Goal: Use online tool/utility: Utilize a website feature to perform a specific function

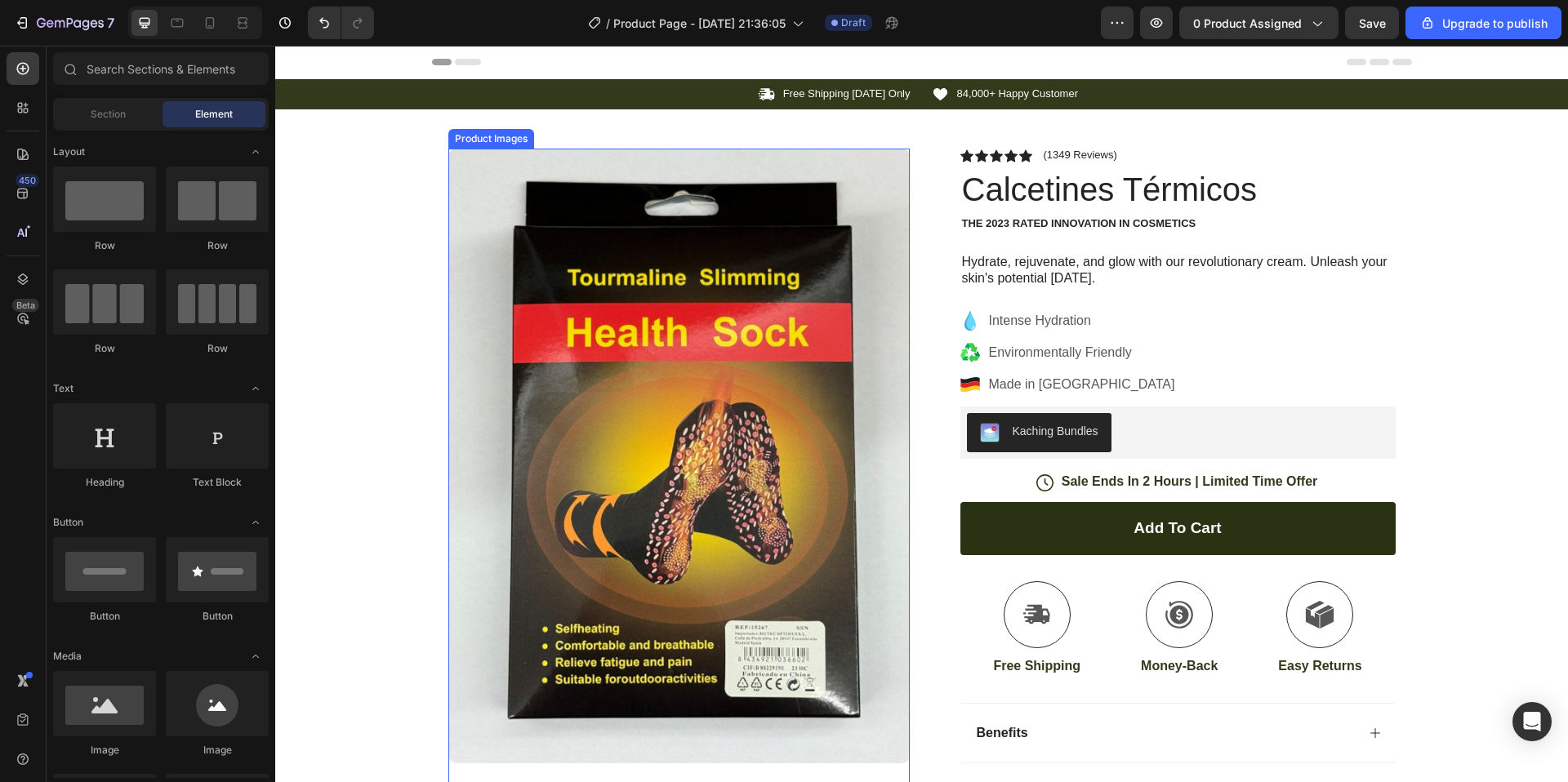
click at [501, 197] on img at bounding box center [679, 455] width 461 height 615
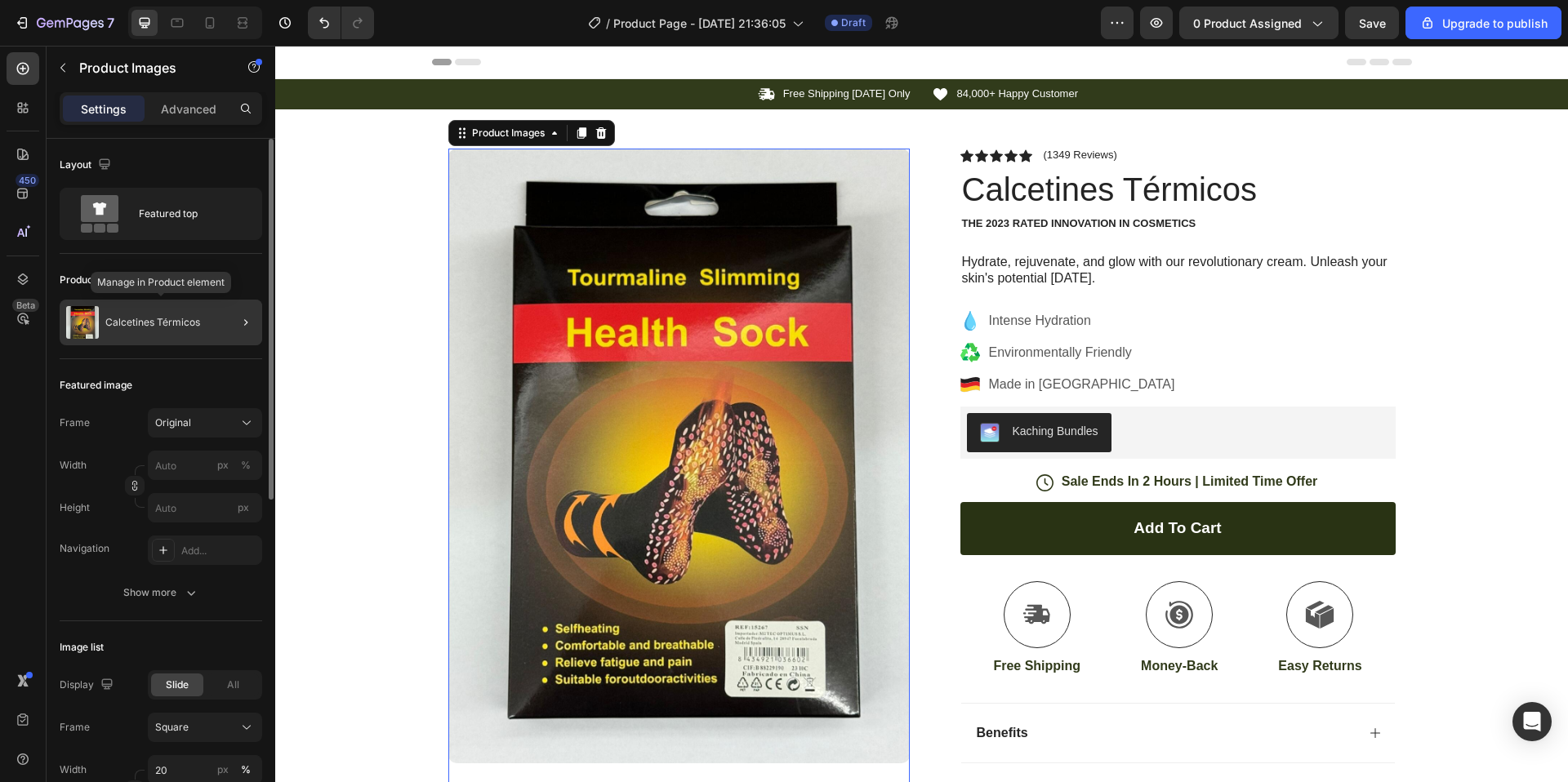
click at [138, 323] on p "Calcetines Térmicos" at bounding box center [153, 322] width 95 height 11
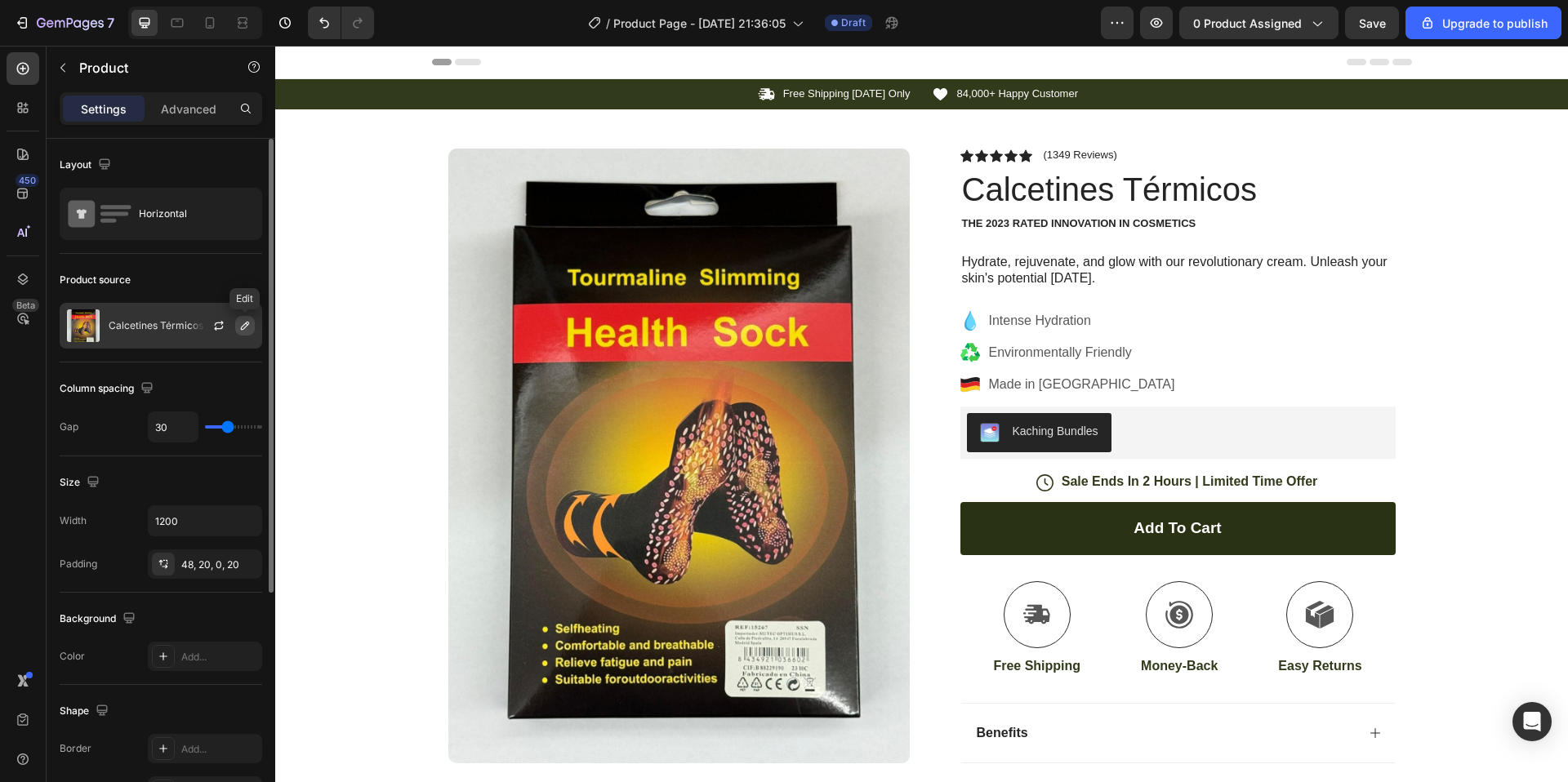
click at [245, 325] on icon "button" at bounding box center [245, 326] width 13 height 13
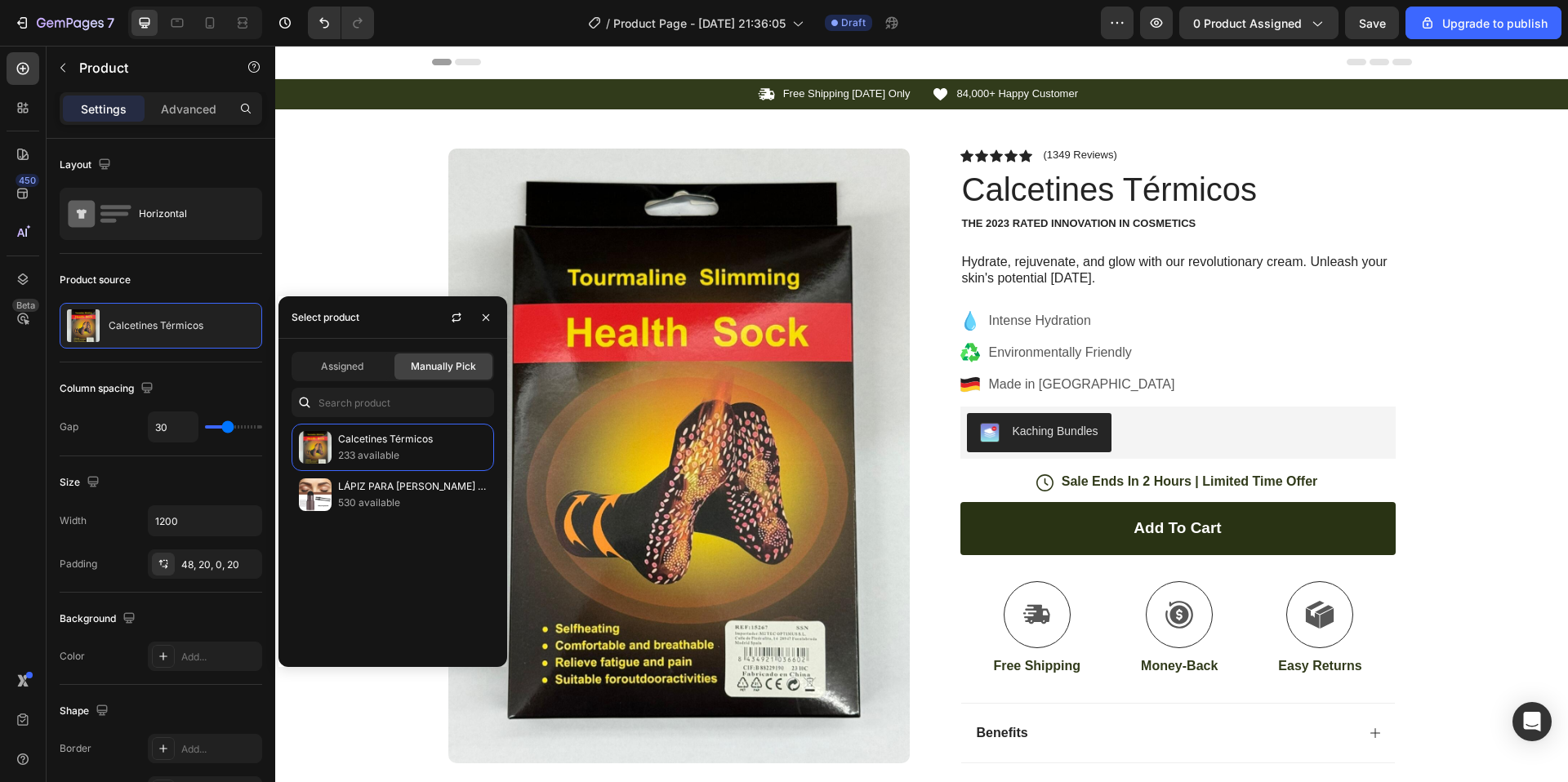
click at [441, 368] on span "Manually Pick" at bounding box center [443, 367] width 65 height 15
click at [488, 318] on icon "button" at bounding box center [486, 317] width 7 height 7
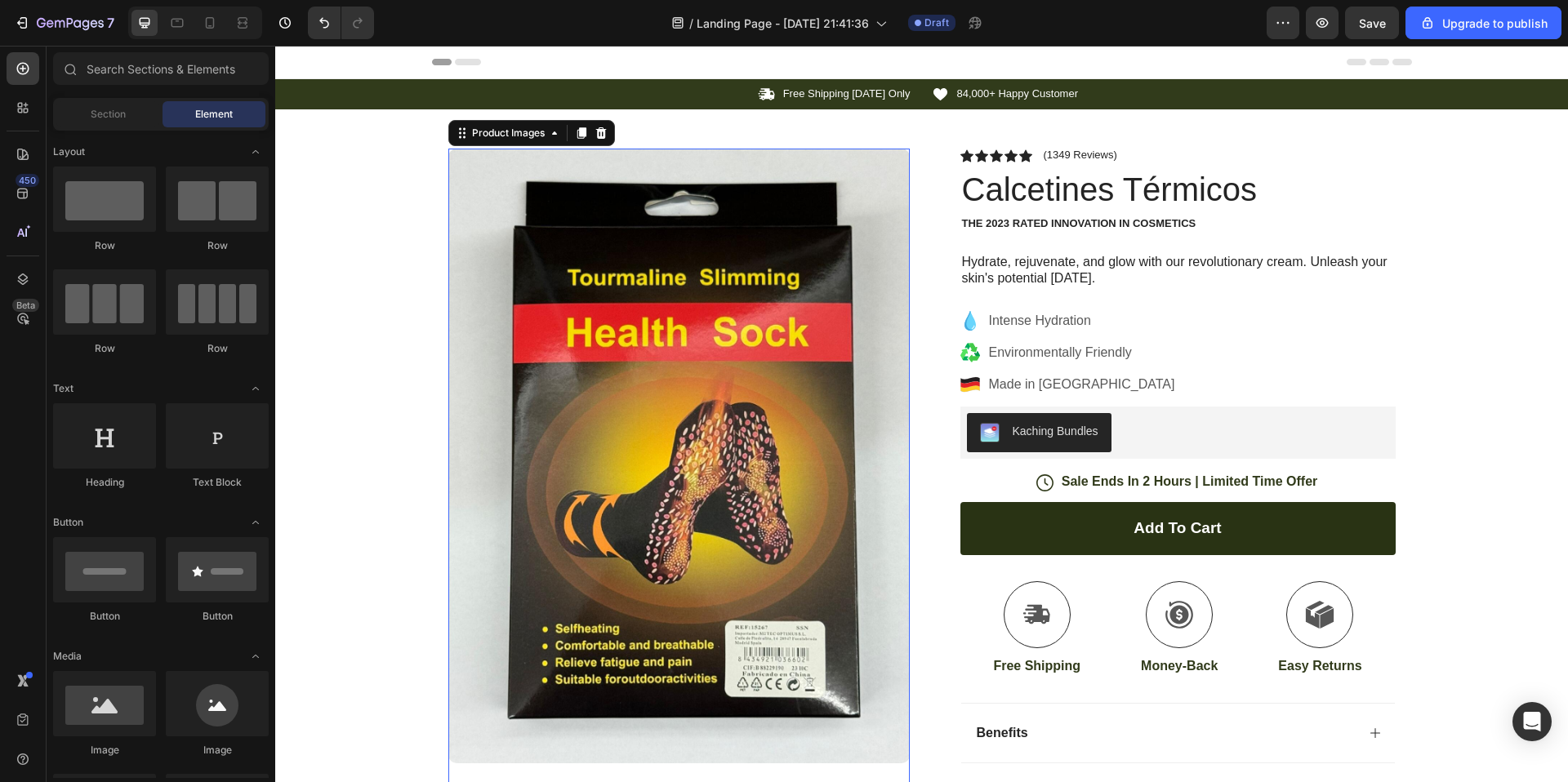
click at [461, 214] on img at bounding box center [679, 455] width 461 height 615
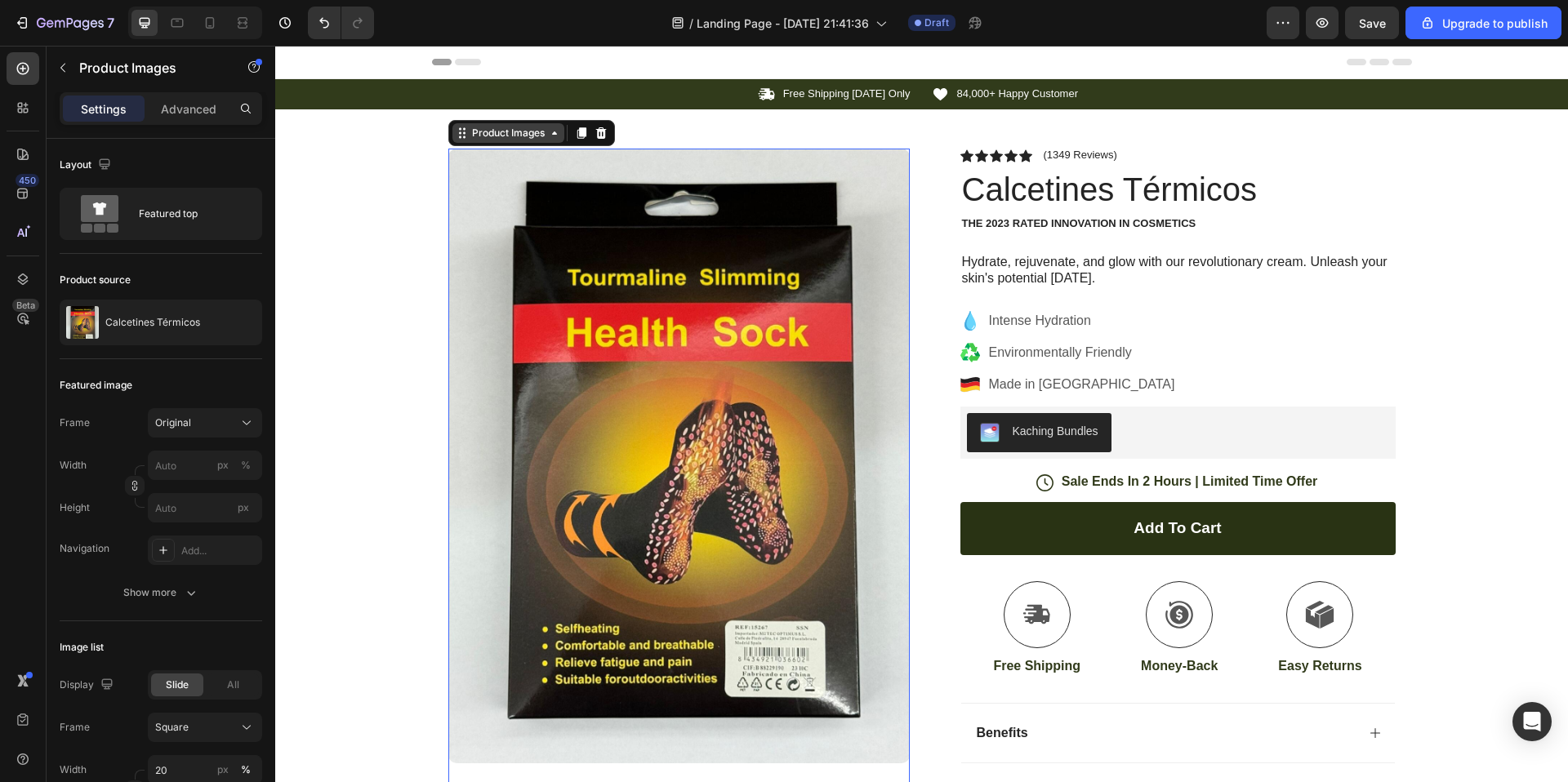
click at [526, 135] on div "Product Images" at bounding box center [508, 133] width 79 height 15
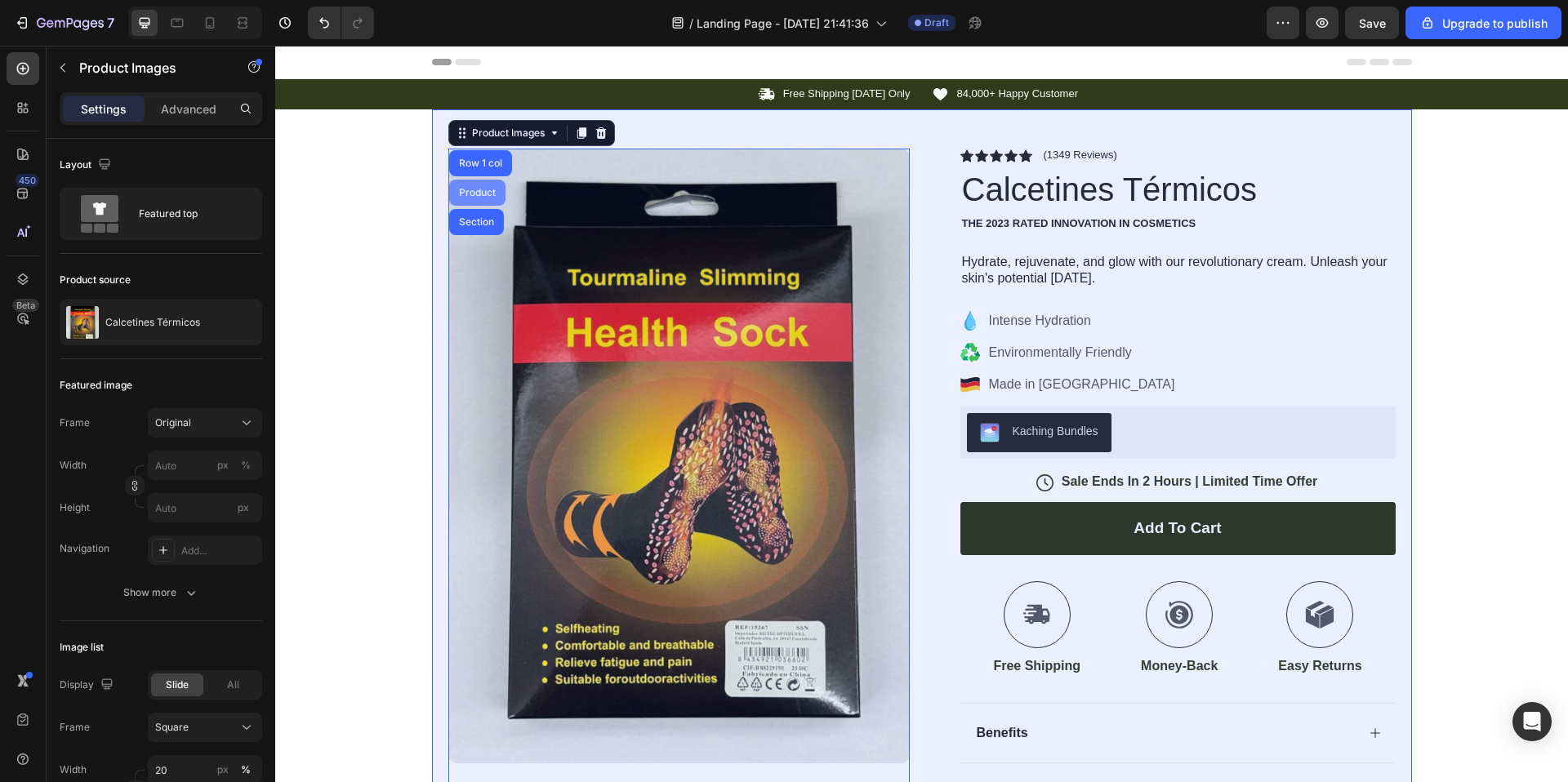
click at [479, 191] on div "Product" at bounding box center [477, 193] width 43 height 10
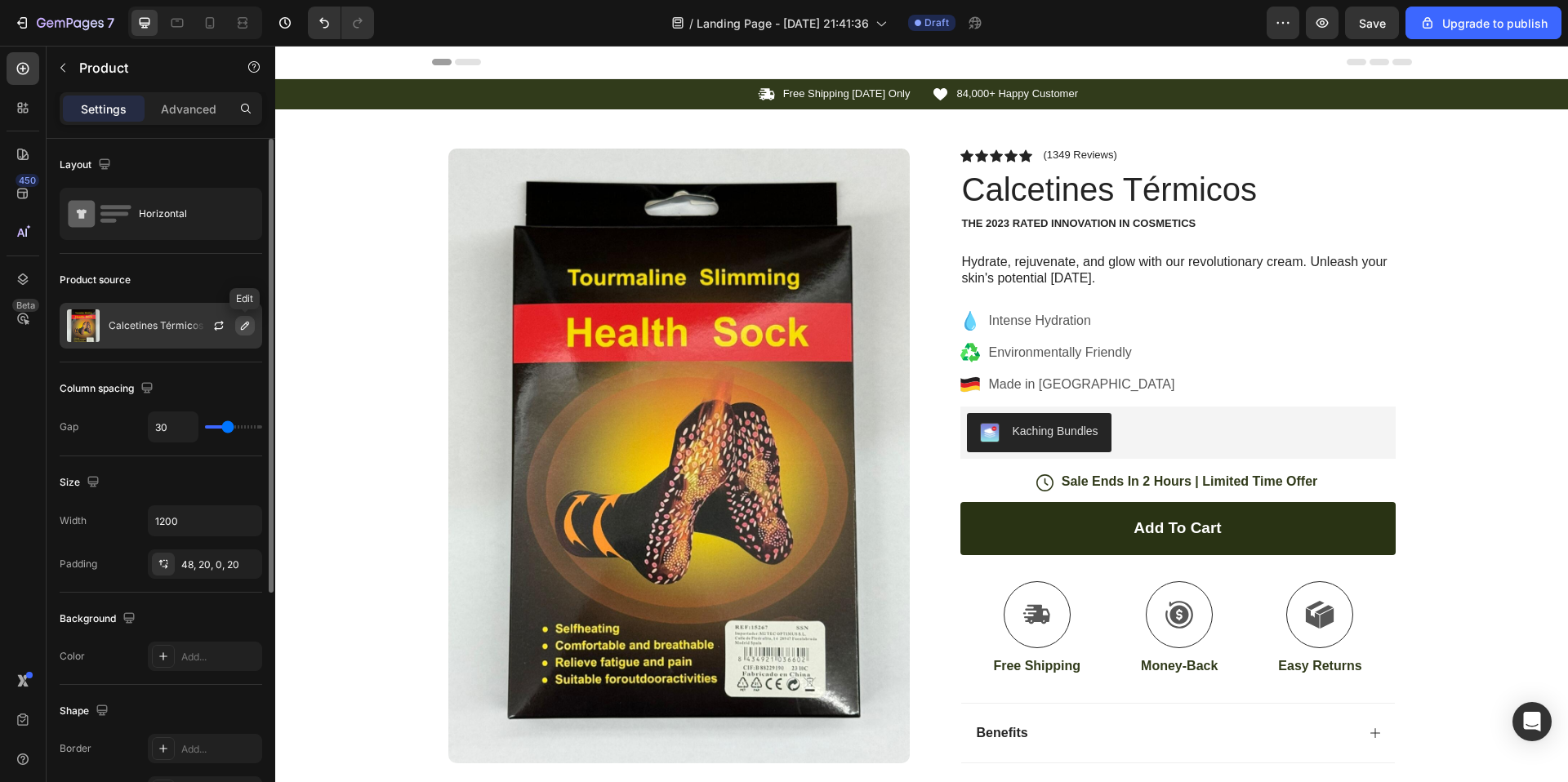
click at [247, 330] on icon "button" at bounding box center [245, 326] width 13 height 13
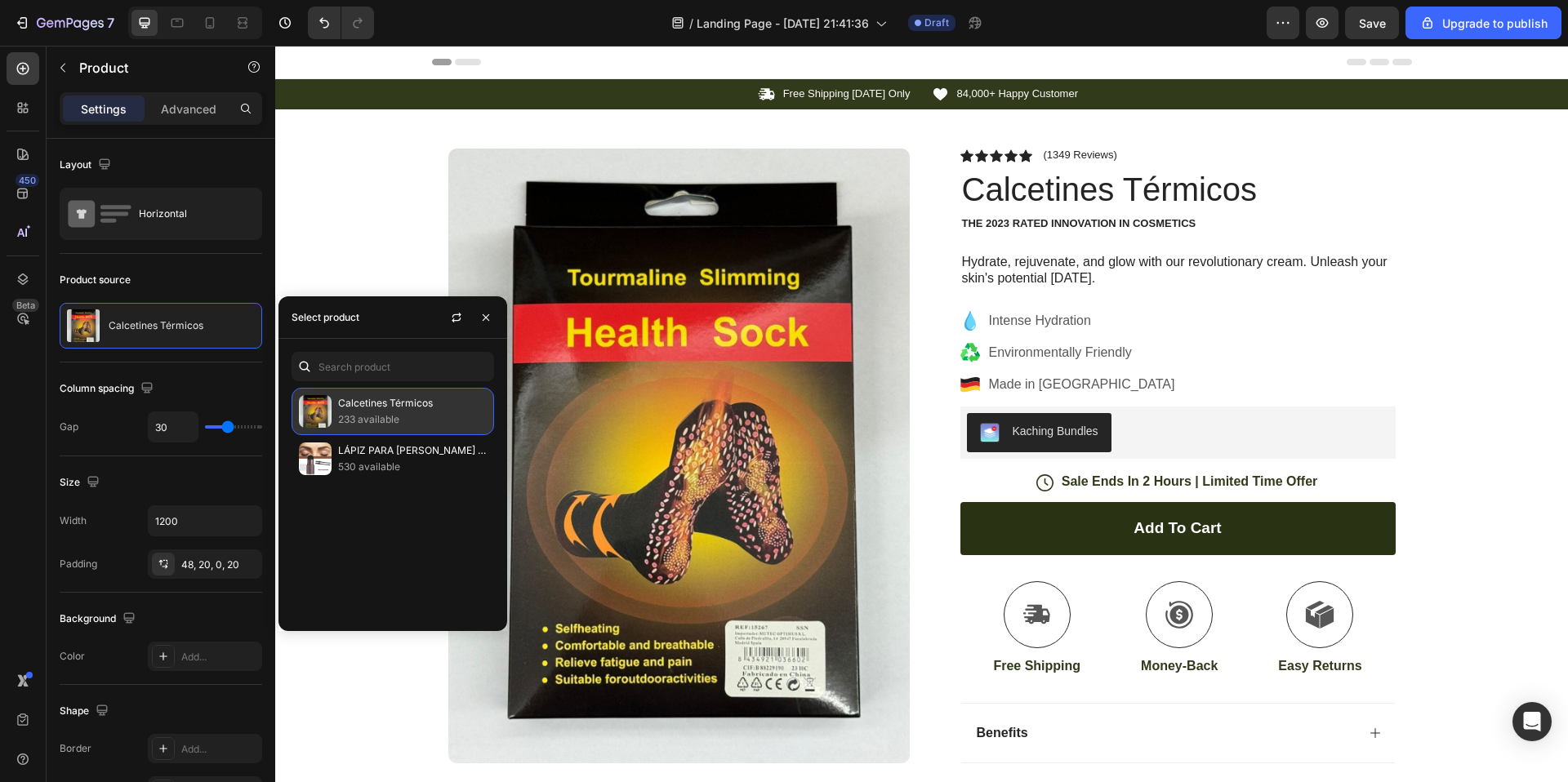
click at [412, 405] on p "Calcetines Térmicos" at bounding box center [412, 403] width 149 height 16
click at [394, 413] on p "233 available" at bounding box center [412, 420] width 149 height 16
click at [589, 415] on img at bounding box center [679, 455] width 461 height 615
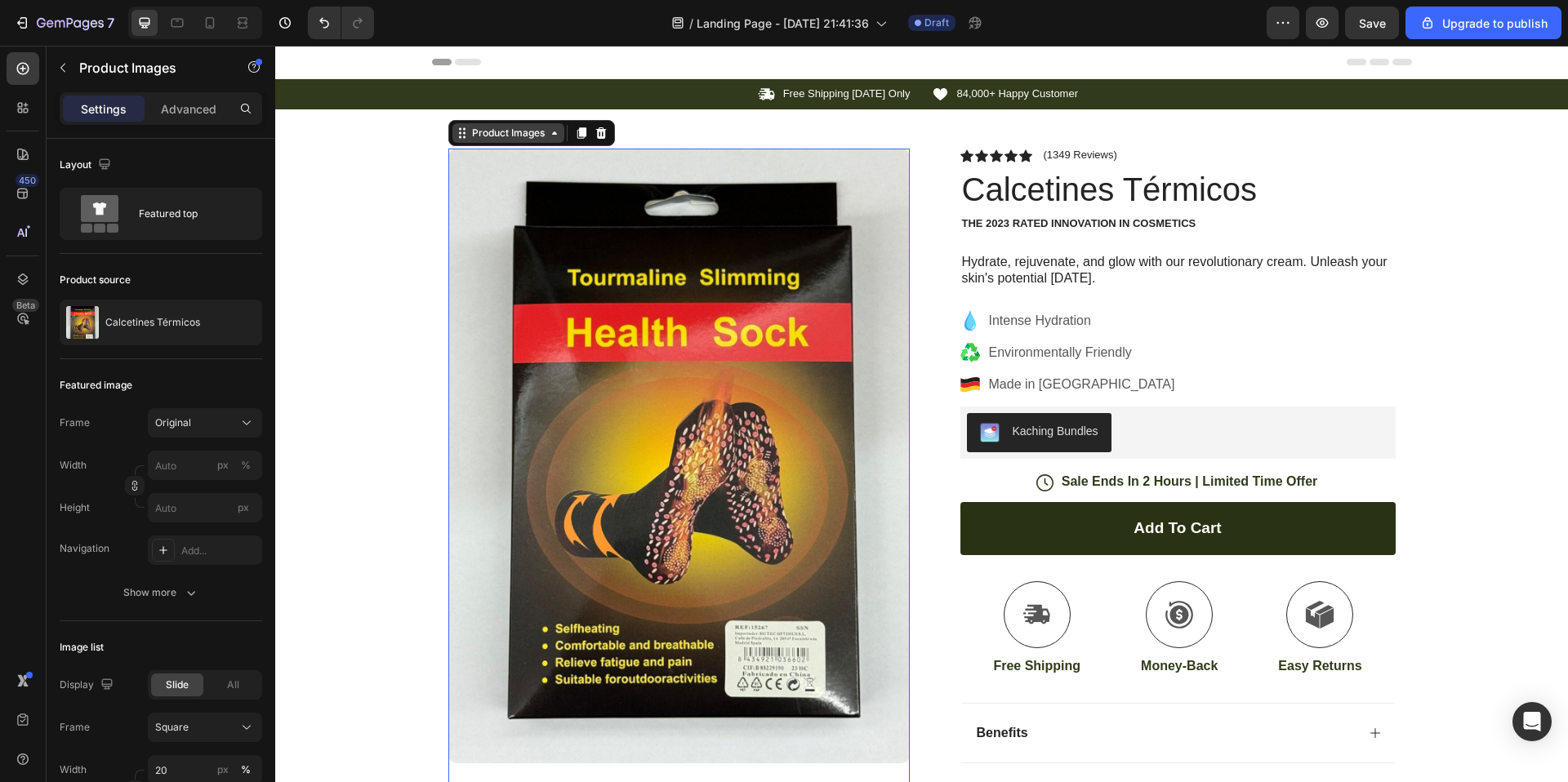
click at [459, 138] on icon at bounding box center [460, 137] width 2 height 2
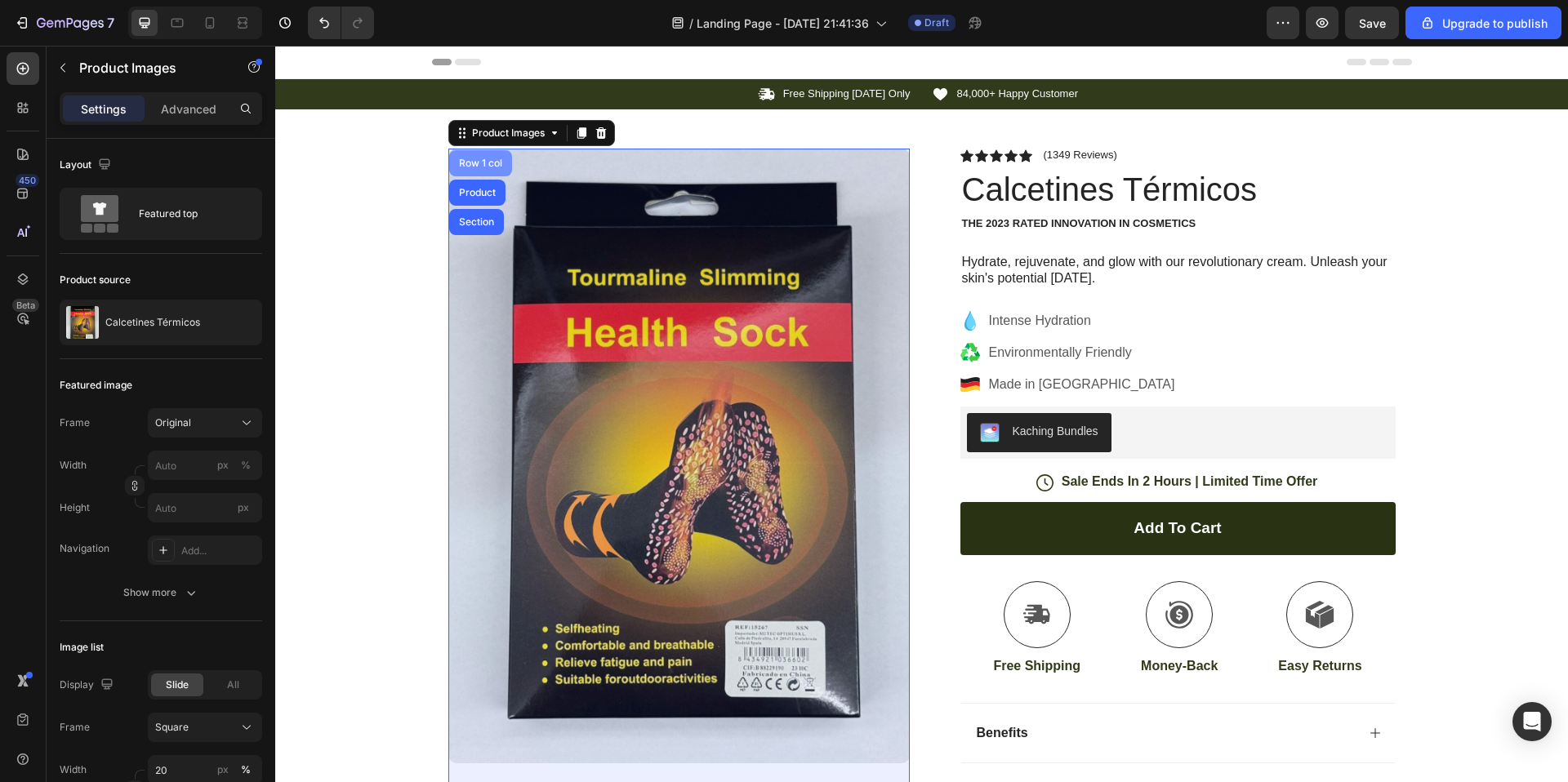
click at [474, 166] on div "Row 1 col" at bounding box center [480, 163] width 50 height 10
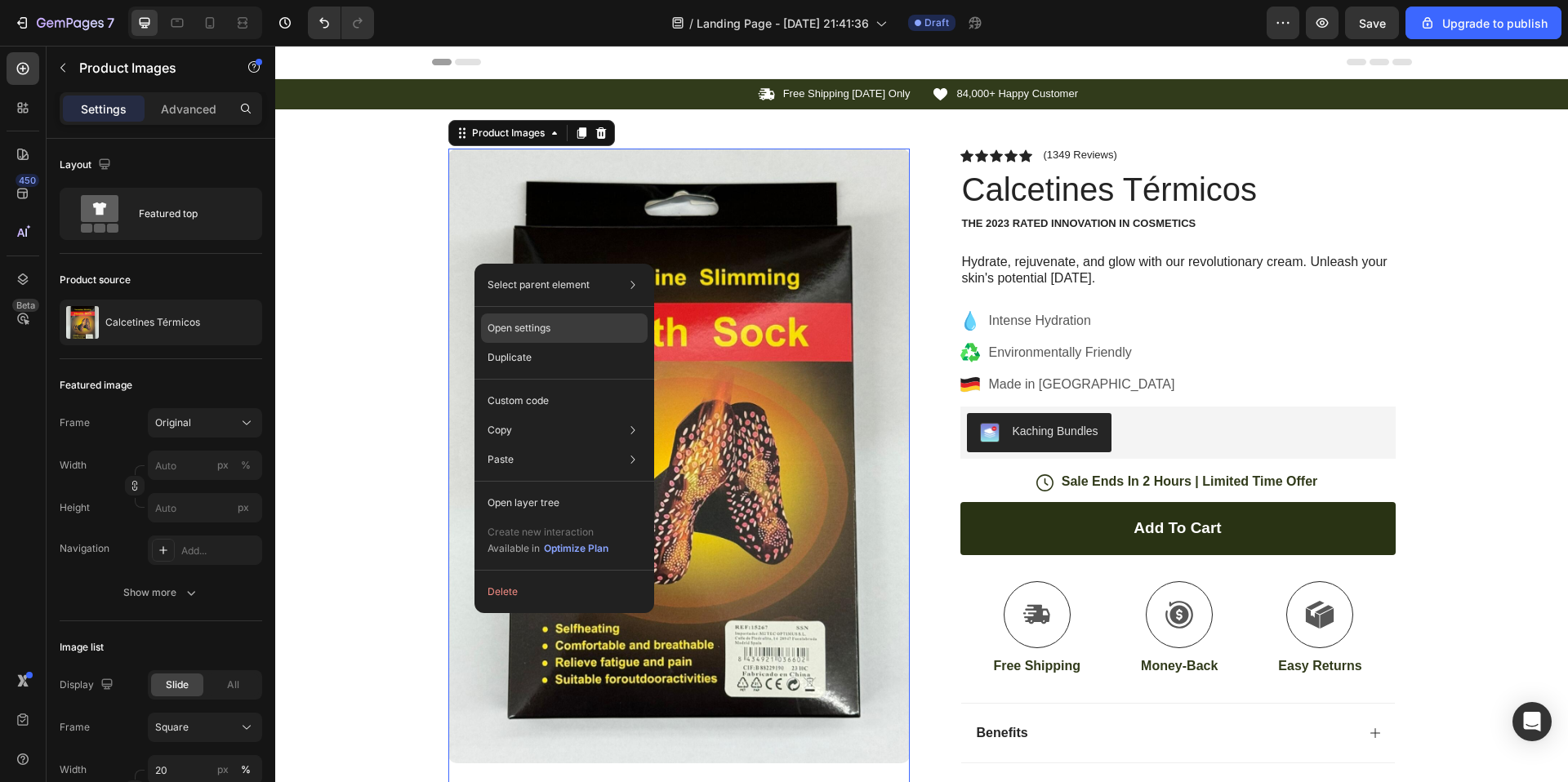
click at [550, 327] on p "Open settings" at bounding box center [519, 328] width 63 height 15
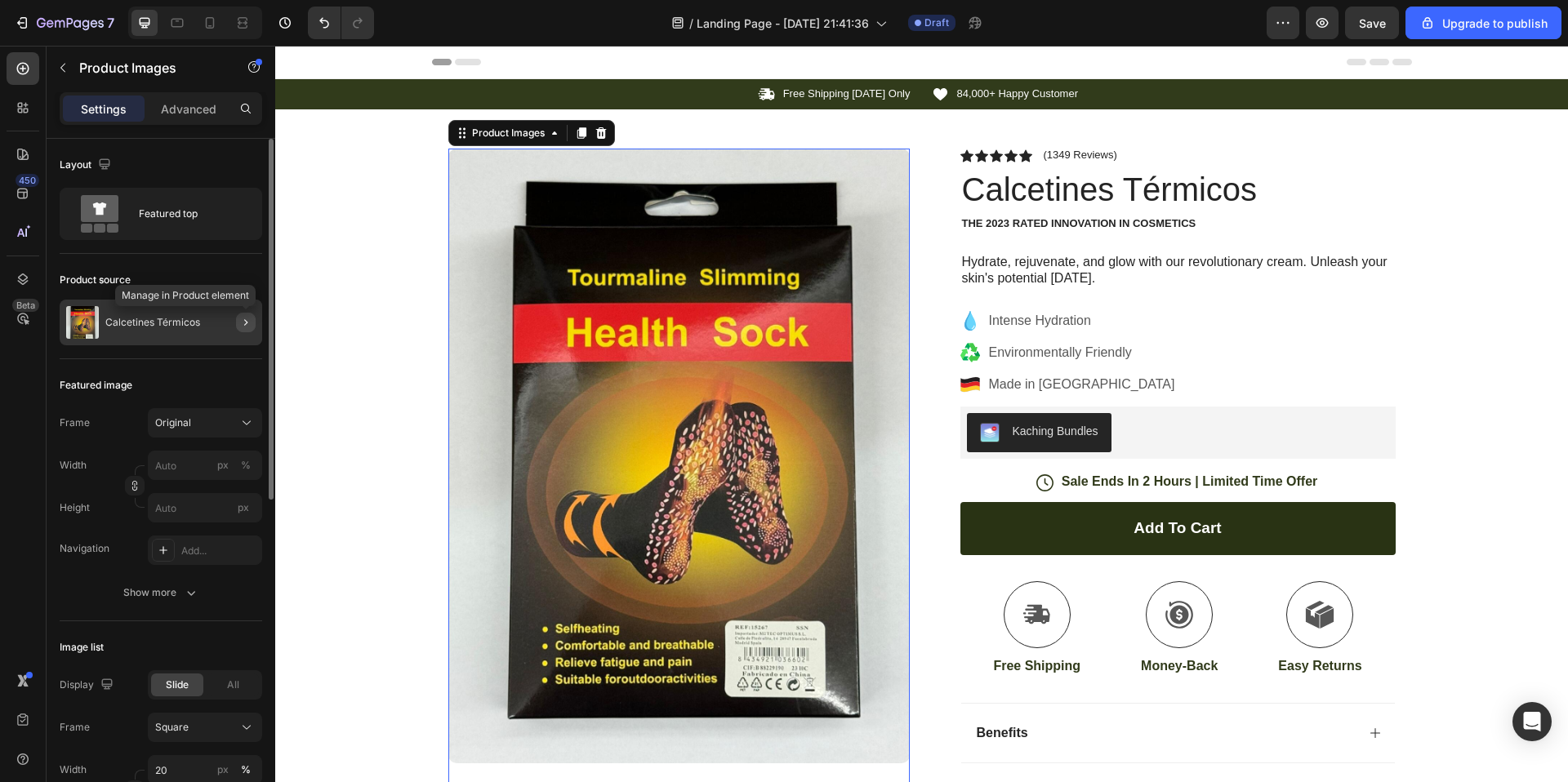
click at [241, 321] on icon "button" at bounding box center [246, 322] width 13 height 13
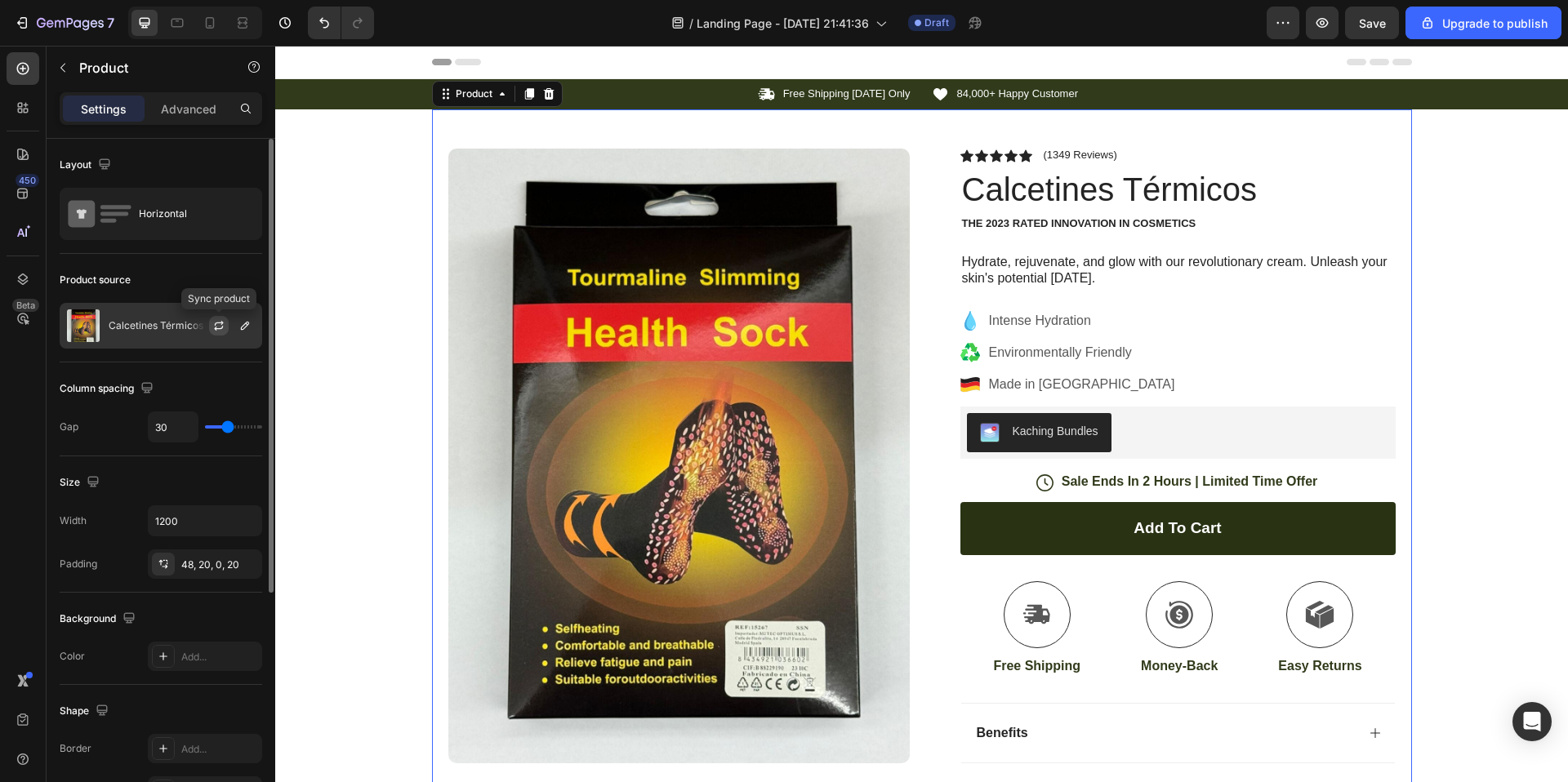
click at [215, 327] on icon "button" at bounding box center [218, 328] width 9 height 5
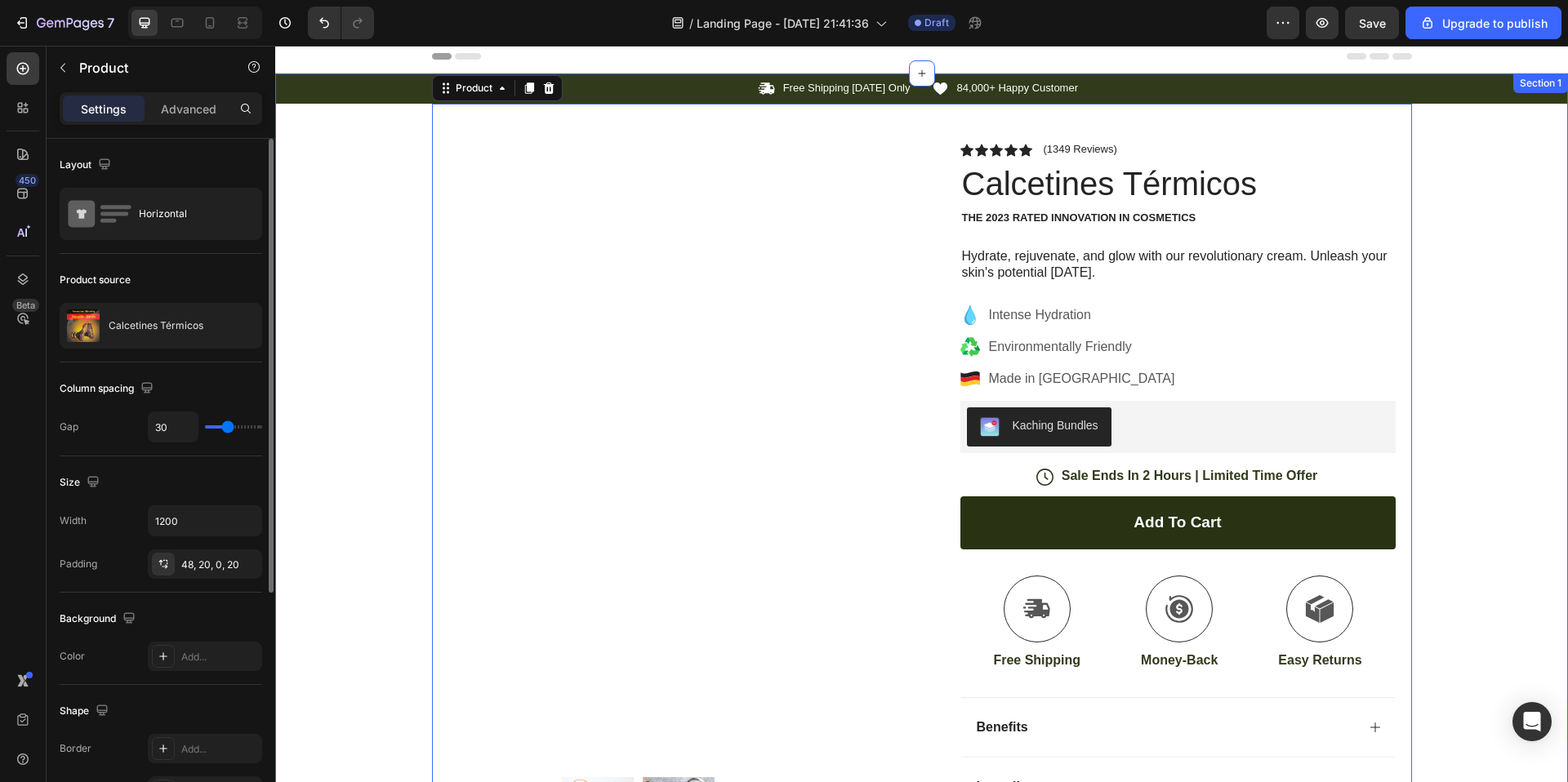
scroll to position [2, 0]
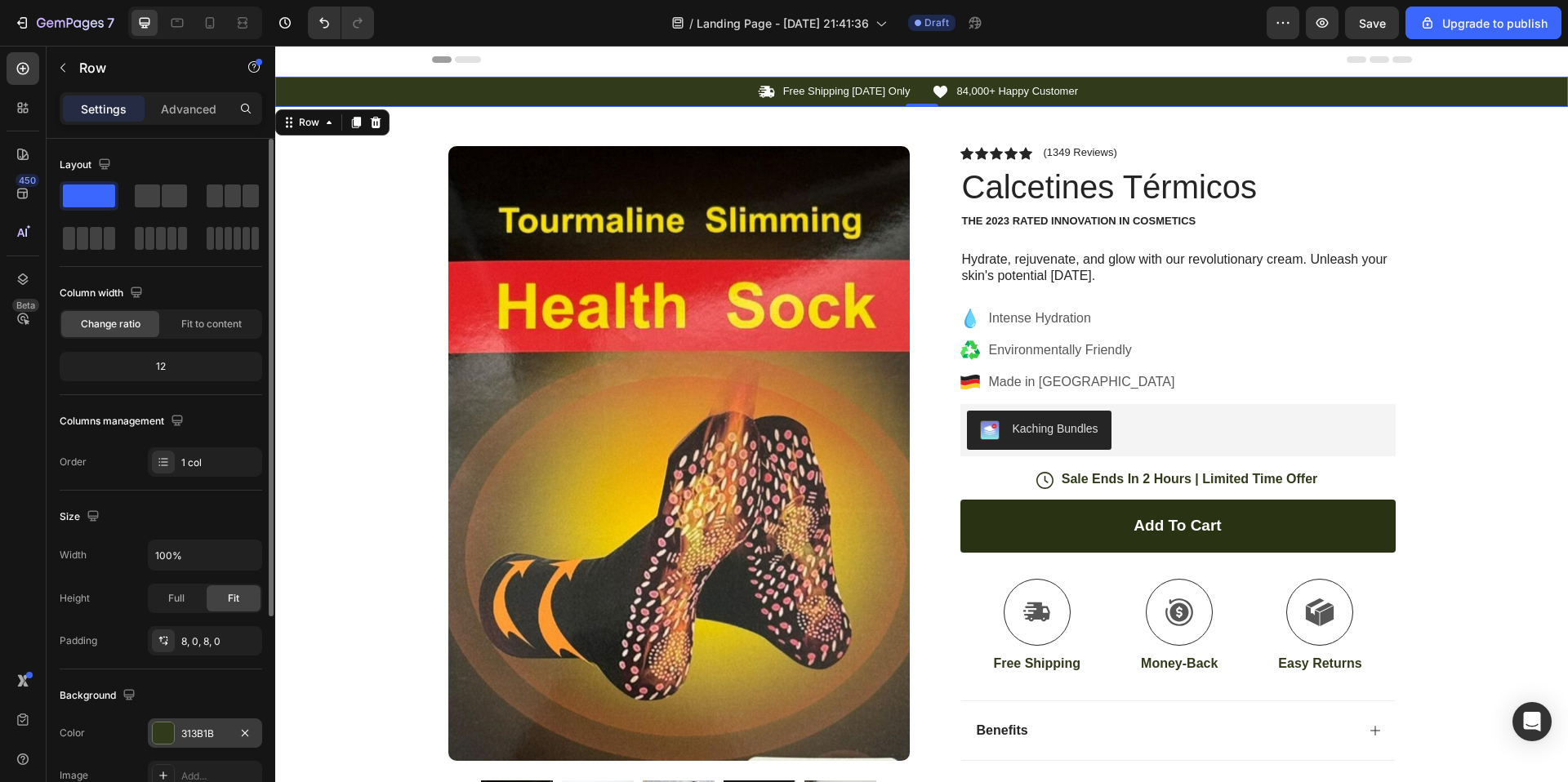
click at [163, 731] on div at bounding box center [163, 733] width 21 height 21
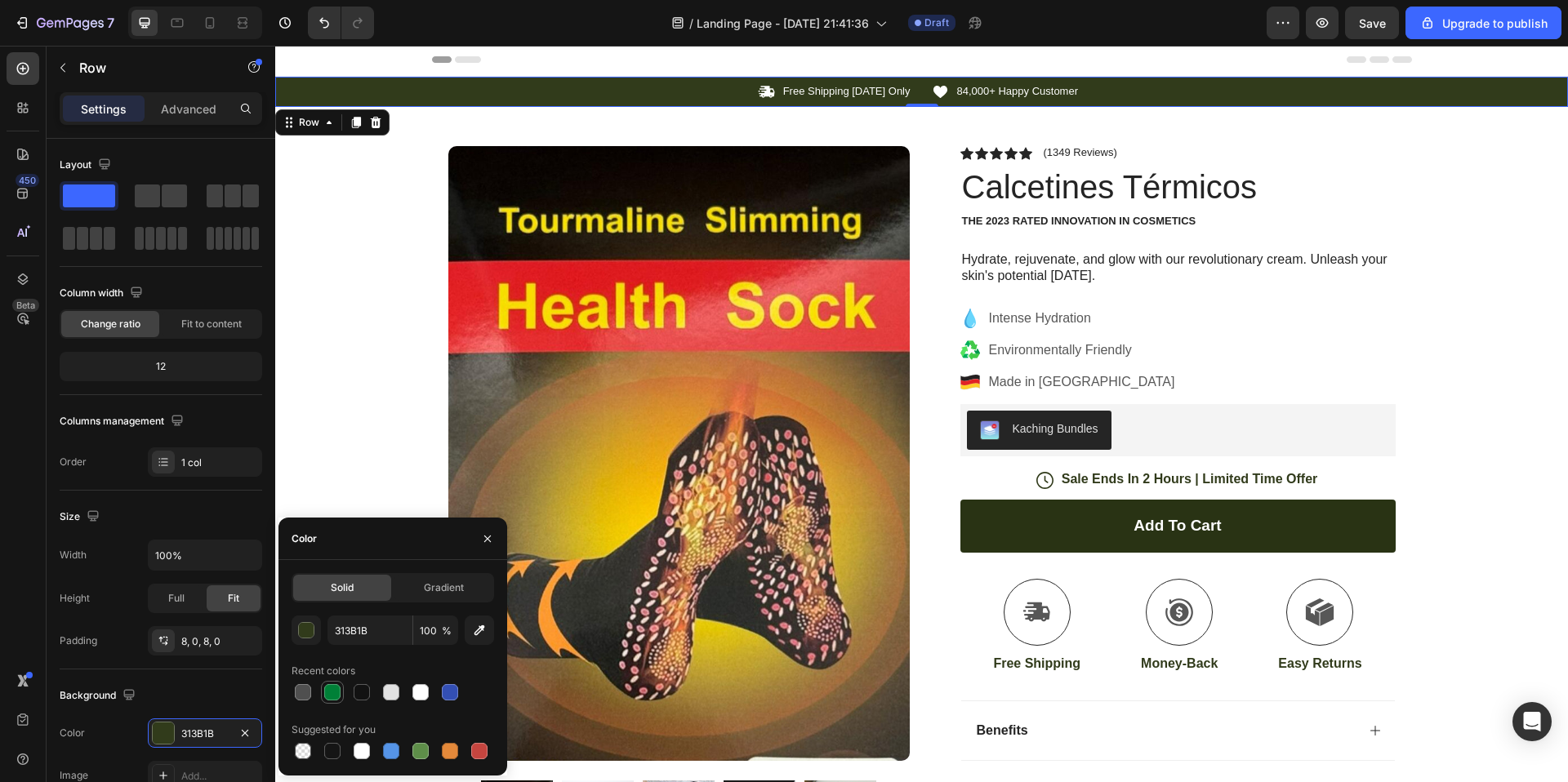
click at [338, 690] on div at bounding box center [332, 692] width 16 height 16
type input "008037"
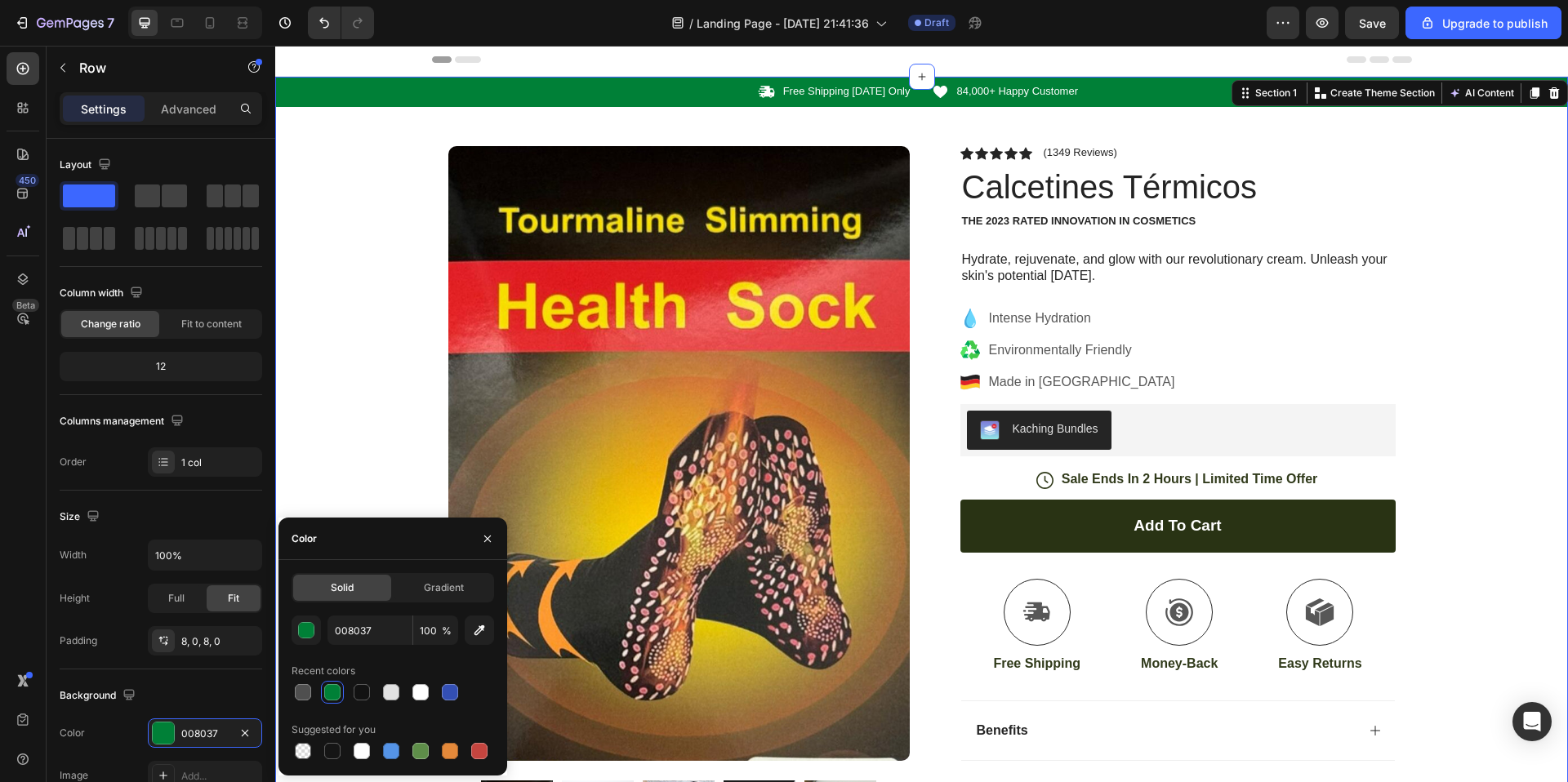
click at [381, 401] on div "Icon Free Shipping Today Only Text Block Row Icon 84,000+ Happy Customer Text B…" at bounding box center [921, 590] width 1293 height 1028
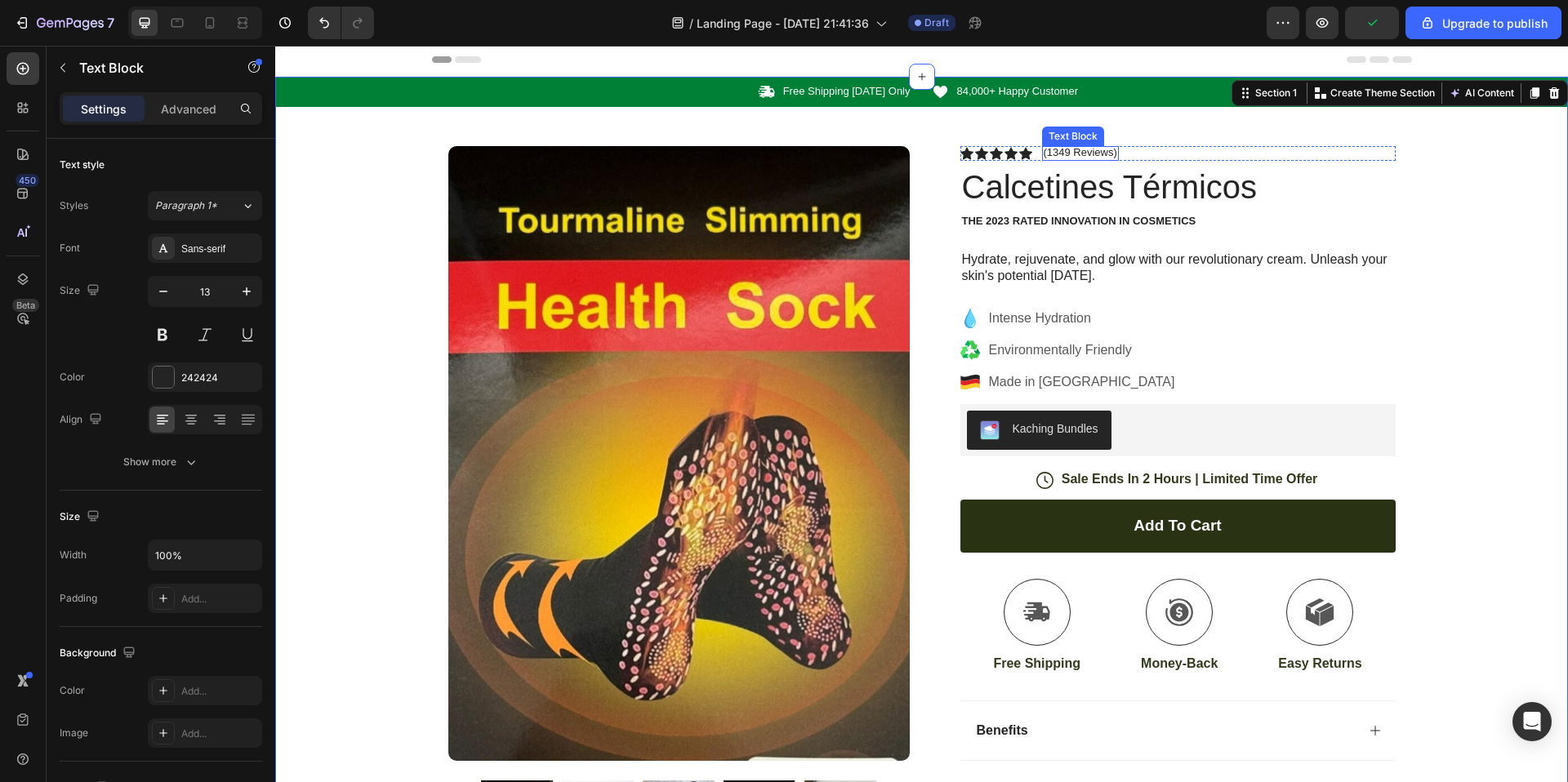
click at [1080, 149] on p "(1349 Reviews)" at bounding box center [1080, 153] width 74 height 13
